Goal: Book appointment/travel/reservation

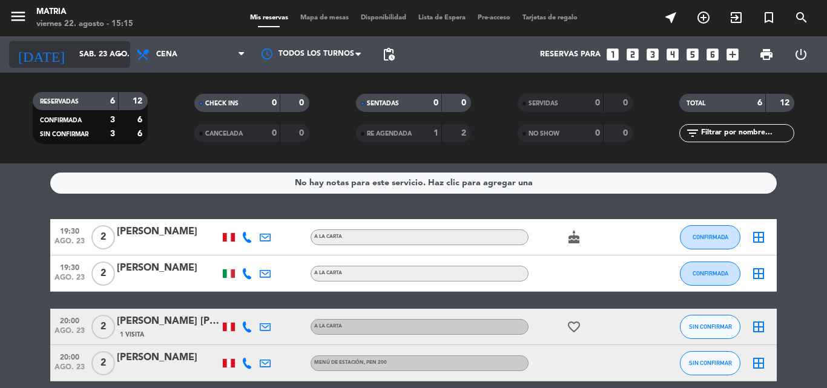
click at [112, 45] on input "sáb. 23 ago." at bounding box center [124, 54] width 102 height 21
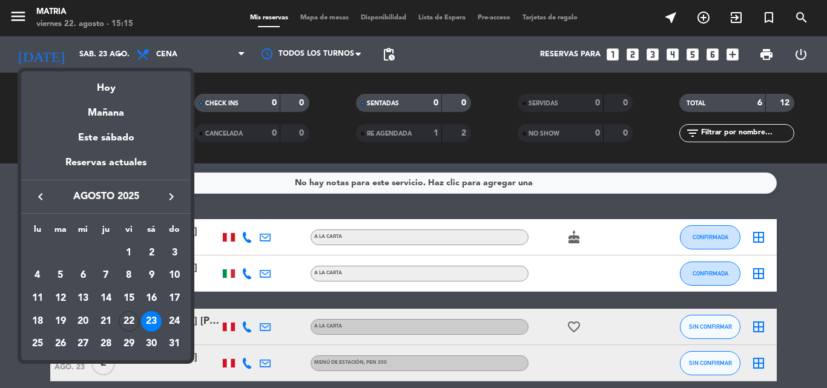
click at [245, 53] on div at bounding box center [413, 194] width 827 height 388
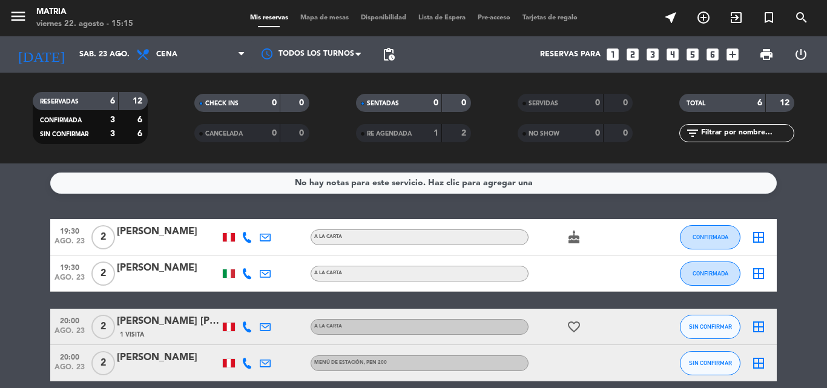
click at [245, 53] on span at bounding box center [245, 55] width 12 height 12
click at [202, 104] on div "menu MATRIA [DATE] 22. agosto - 15:15 Mis reservas Mapa de mesas Disponibilidad…" at bounding box center [413, 82] width 827 height 164
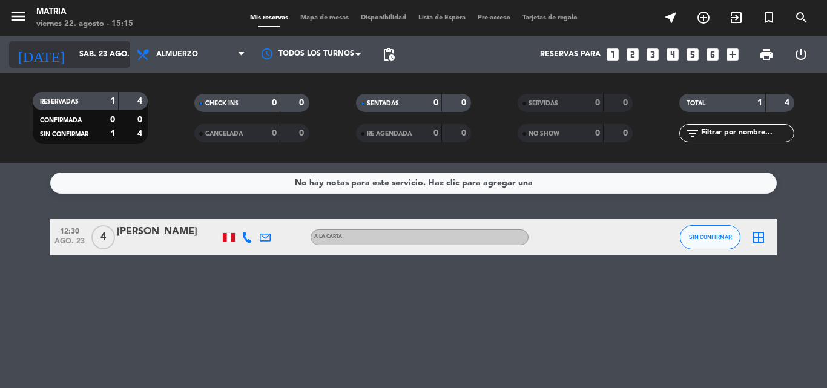
click at [78, 49] on input "sáb. 23 ago." at bounding box center [124, 54] width 102 height 21
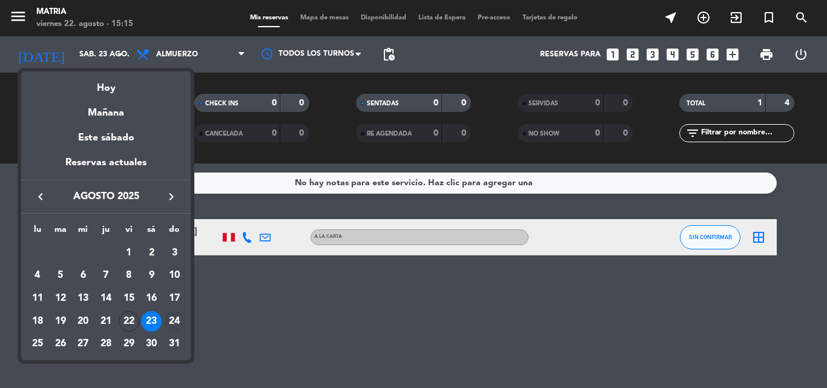
click at [175, 318] on div "24" at bounding box center [174, 321] width 21 height 21
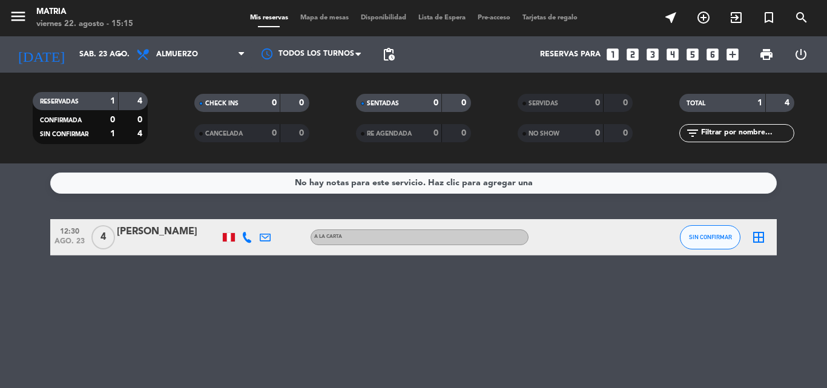
type input "dom. 24 ago."
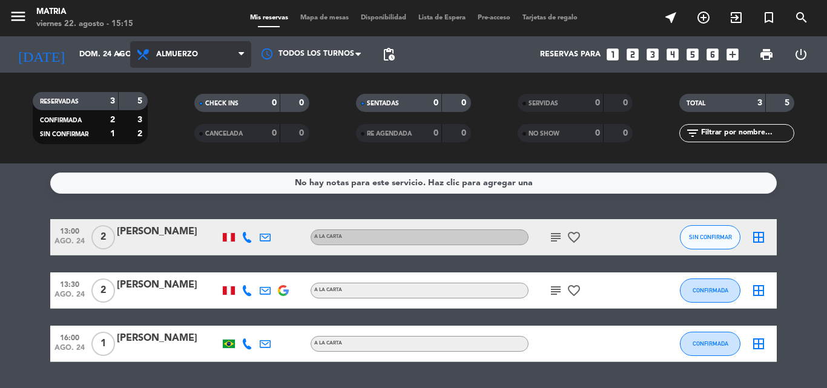
click at [188, 58] on span "Almuerzo" at bounding box center [177, 54] width 42 height 8
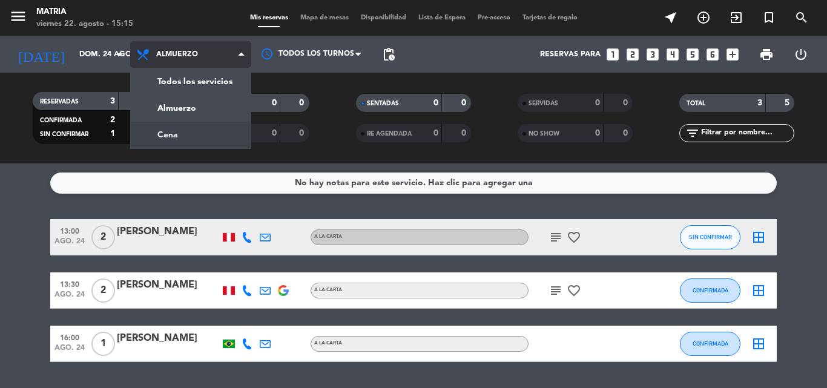
click at [182, 135] on div "menu MATRIA [DATE] 22. agosto - 15:15 Mis reservas Mapa de mesas Disponibilidad…" at bounding box center [413, 82] width 827 height 164
